Goal: Obtain resource: Obtain resource

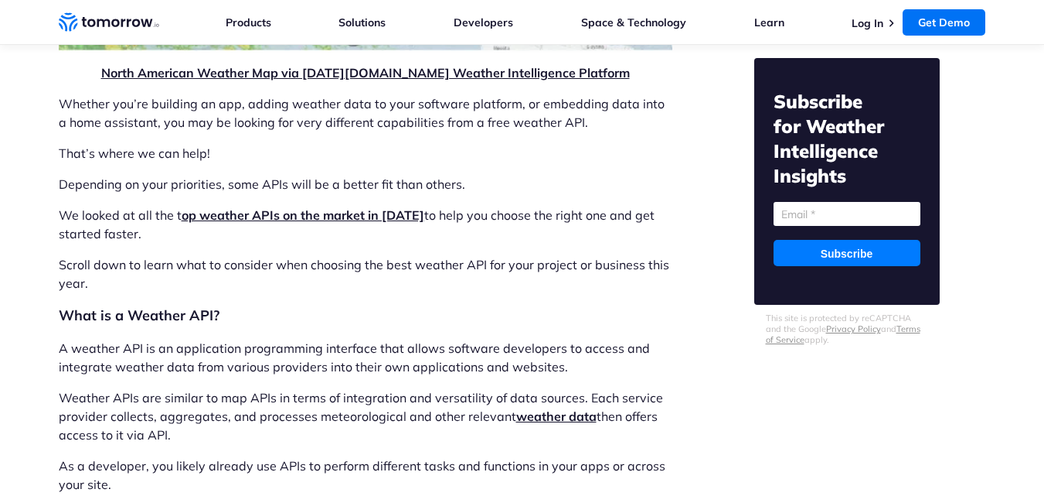
scroll to position [1392, 0]
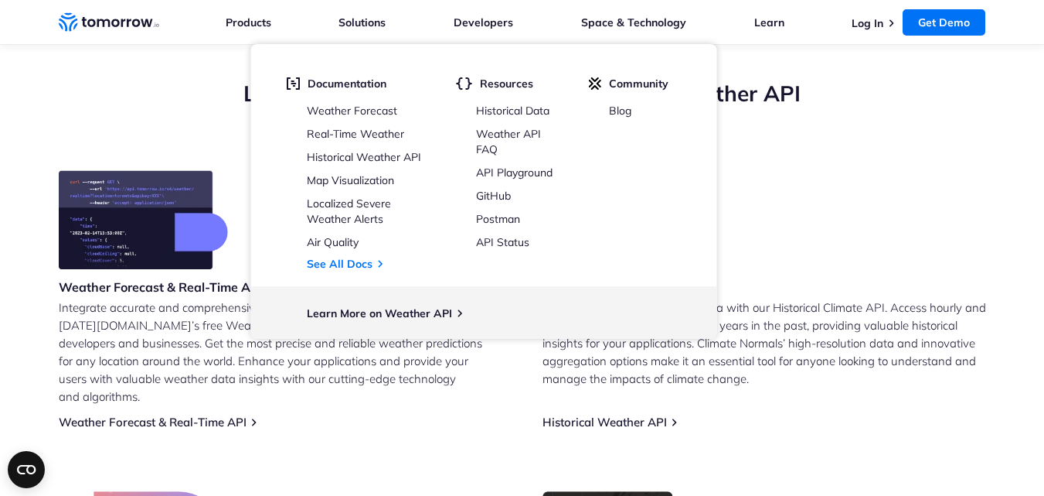
scroll to position [619, 0]
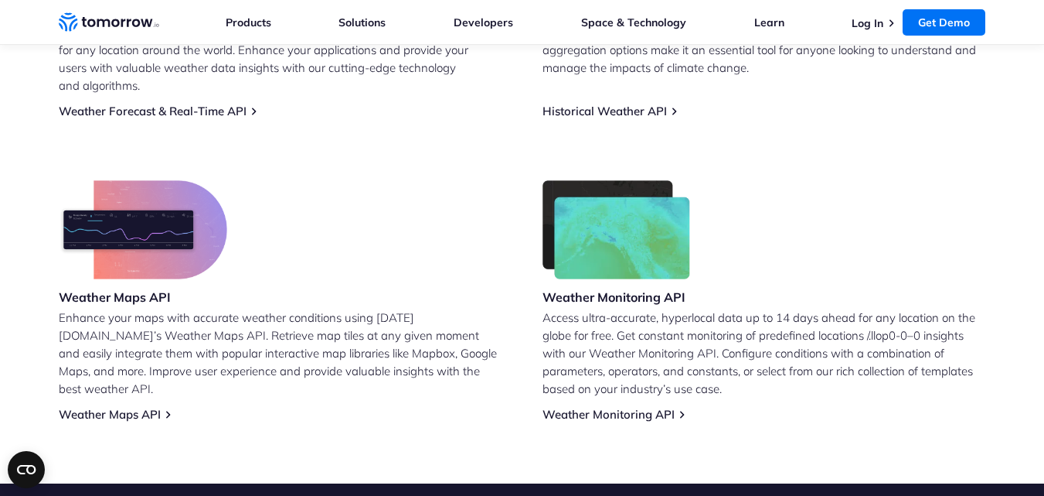
click at [811, 240] on div "Weather Monitoring API Access ultra-accurate, hyperlocal data up to 14 days ahe…" at bounding box center [765, 300] width 444 height 241
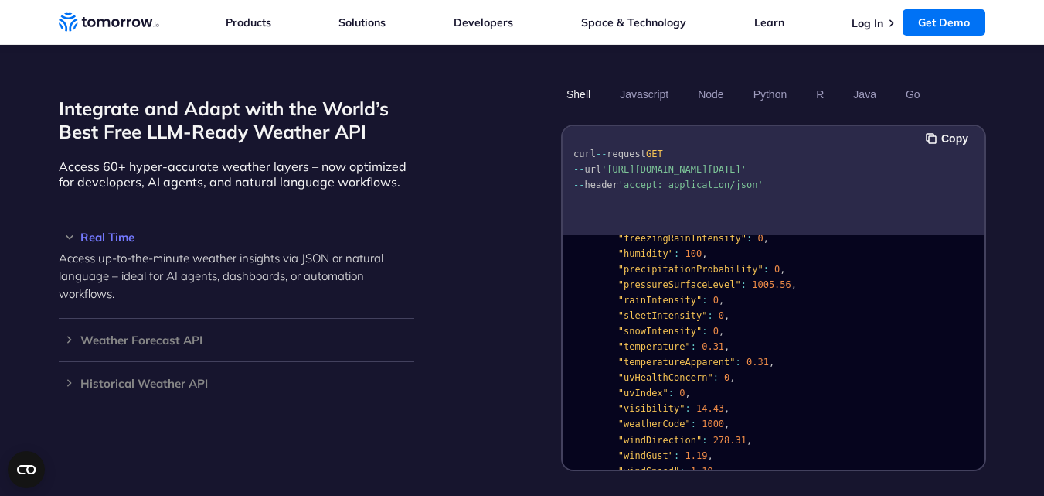
scroll to position [155, 0]
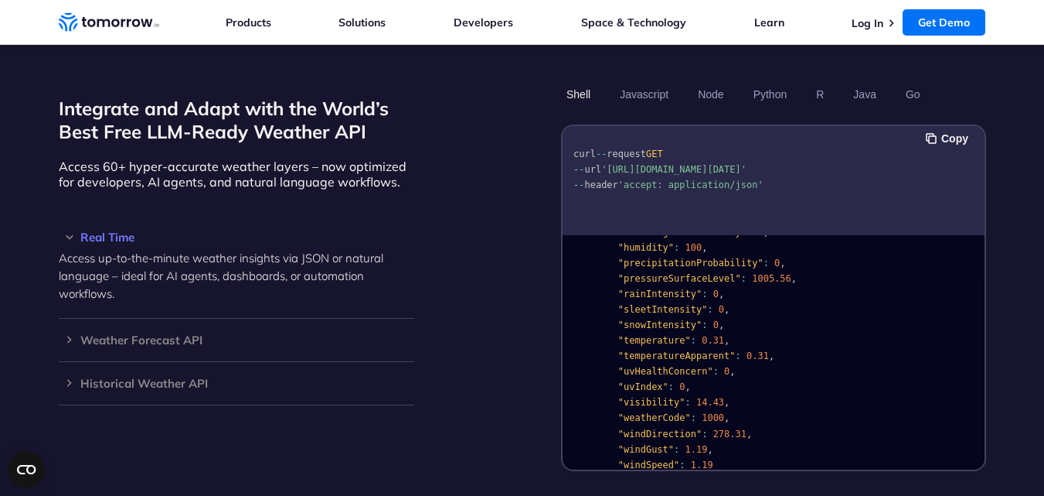
drag, startPoint x: 605, startPoint y: 148, endPoint x: 717, endPoint y: 165, distance: 112.5
click at [717, 165] on pre "curl -- request GET -- url 'https://api.tomorrow.io/v4/weather/realtime?locatio…" at bounding box center [774, 166] width 422 height 70
copy span "'https://api.tomorrow.io/v4/weather/realtime?location=toronto&apikey=XXX'"
